Goal: Find specific page/section: Find specific page/section

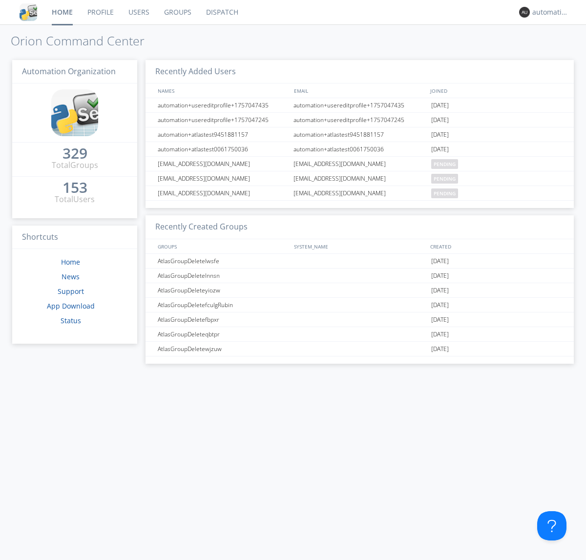
click at [221, 12] on link "Dispatch" at bounding box center [222, 12] width 47 height 24
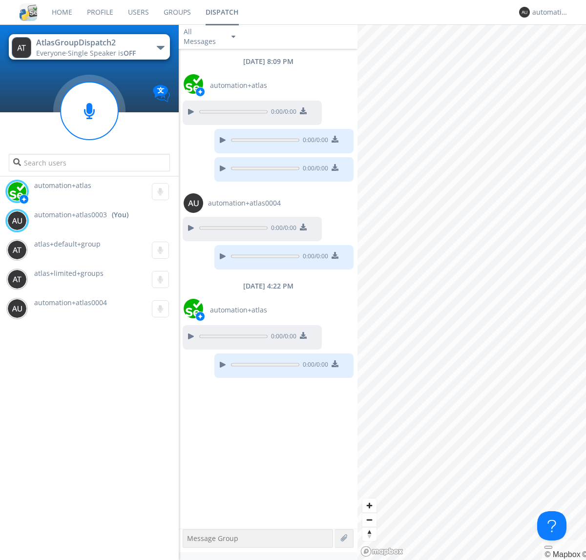
click at [160, 47] on div "button" at bounding box center [161, 48] width 8 height 4
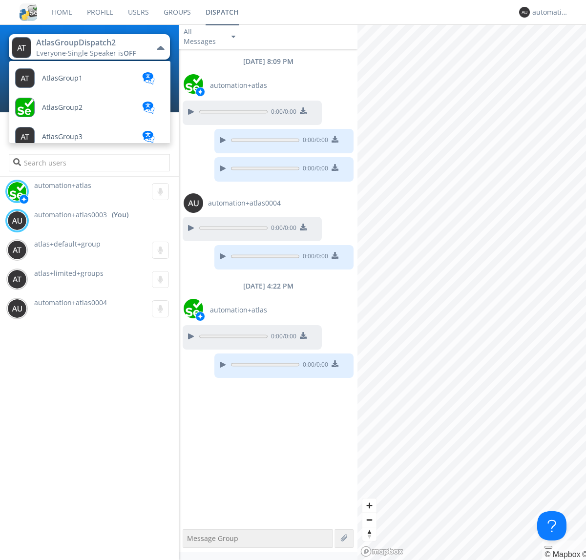
click at [74, 456] on span "AtlasGroupDispatch" at bounding box center [74, 459] width 65 height 7
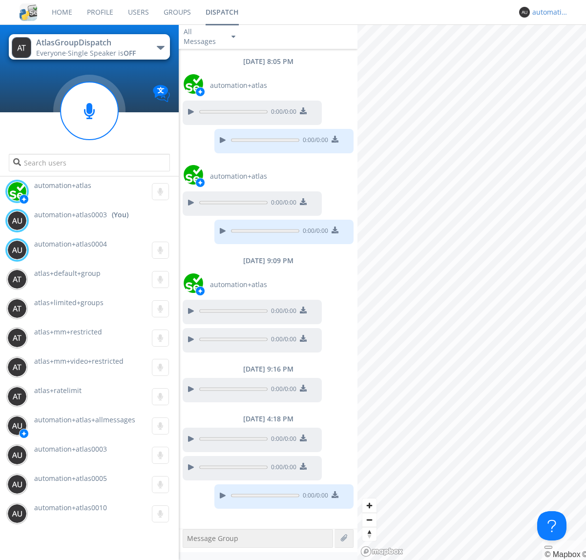
click at [548, 12] on div "automation+atlas0003" at bounding box center [550, 12] width 37 height 10
